Goal: Transaction & Acquisition: Purchase product/service

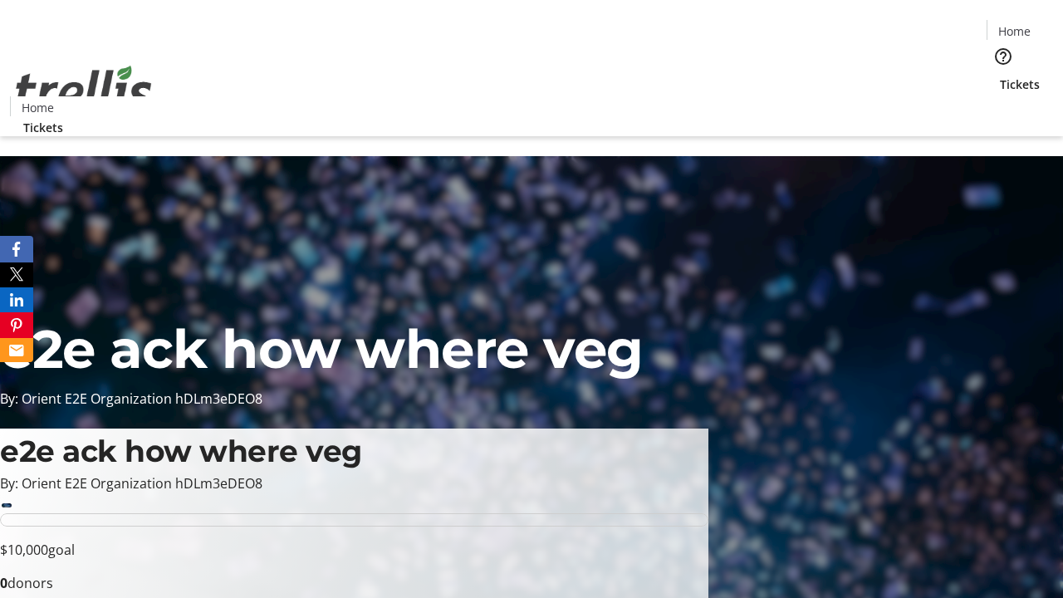
click at [1000, 76] on span "Tickets" at bounding box center [1020, 84] width 40 height 17
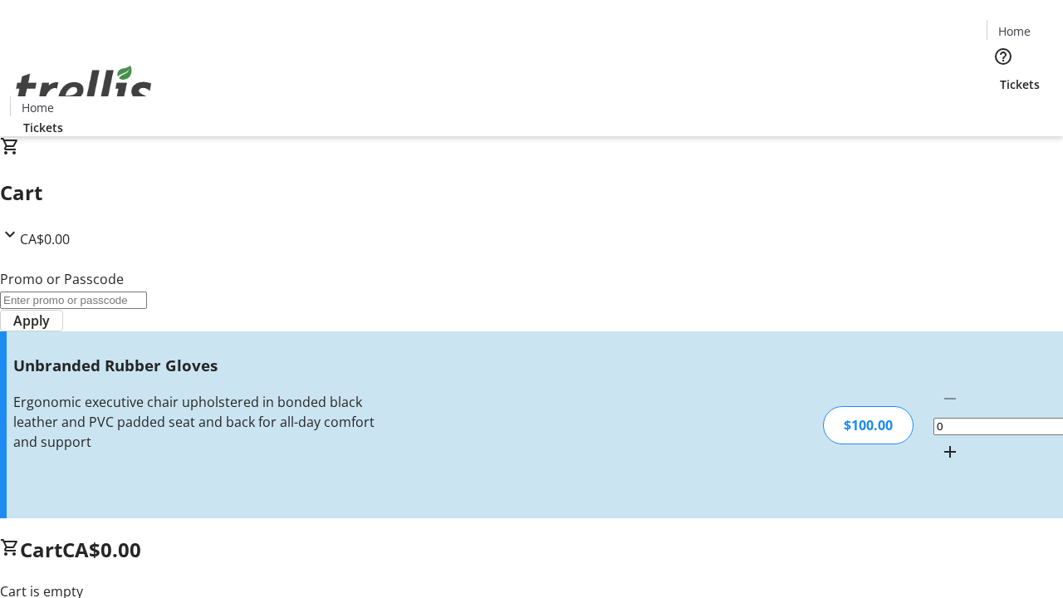
click at [940, 442] on mat-icon "Increment by one" at bounding box center [950, 452] width 20 height 20
type input "1"
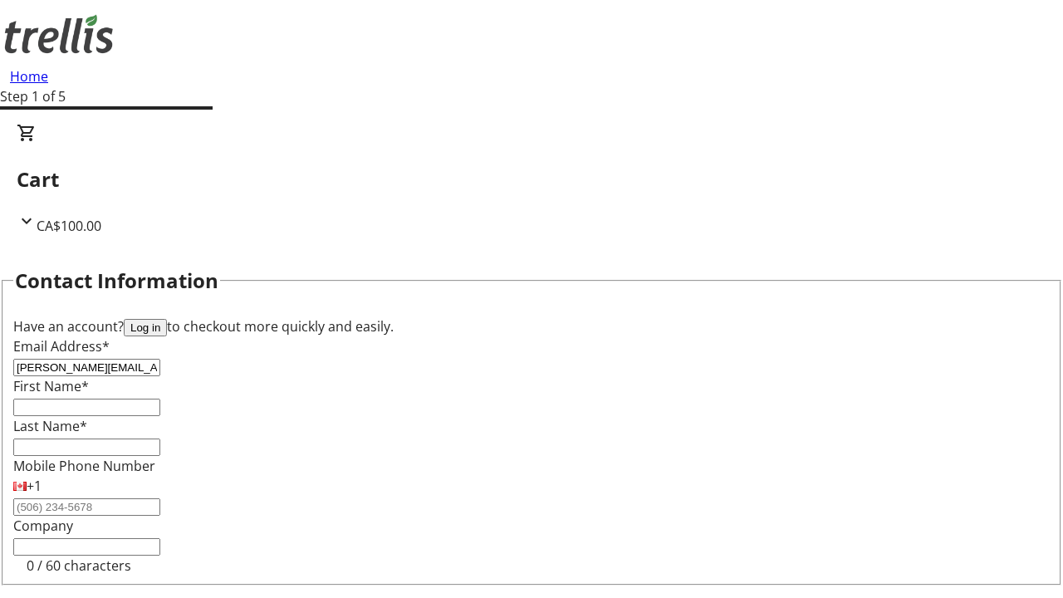
type input "[PERSON_NAME][EMAIL_ADDRESS][DOMAIN_NAME]"
type input "[PERSON_NAME]"
